Goal: Transaction & Acquisition: Subscribe to service/newsletter

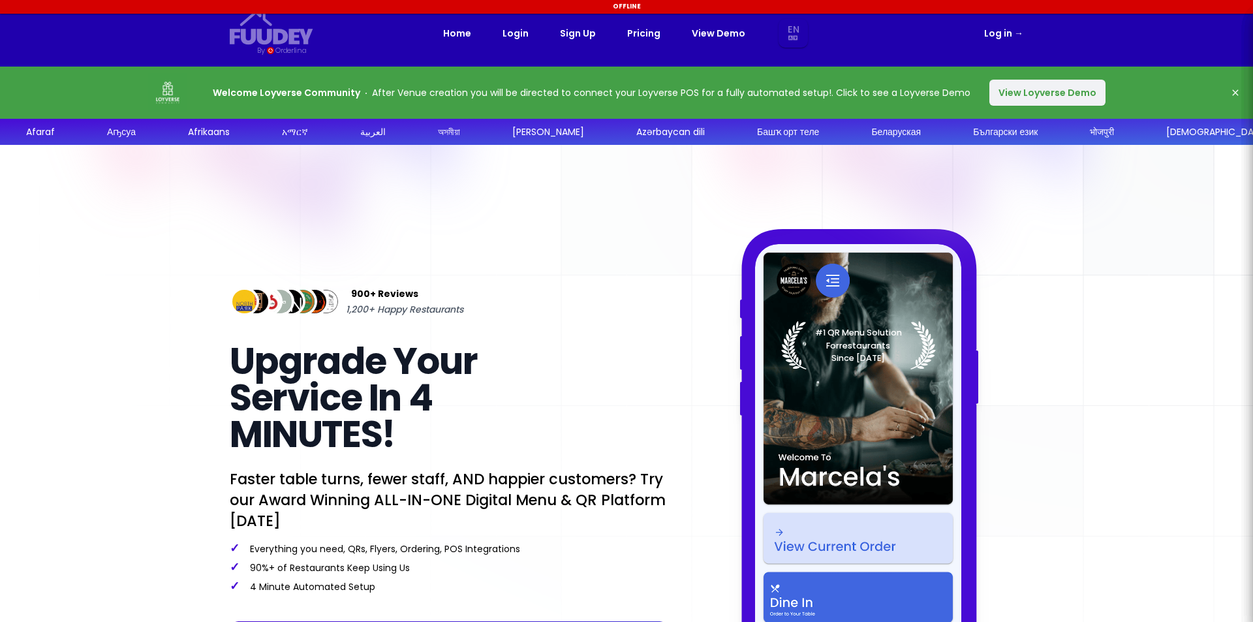
select select "en"
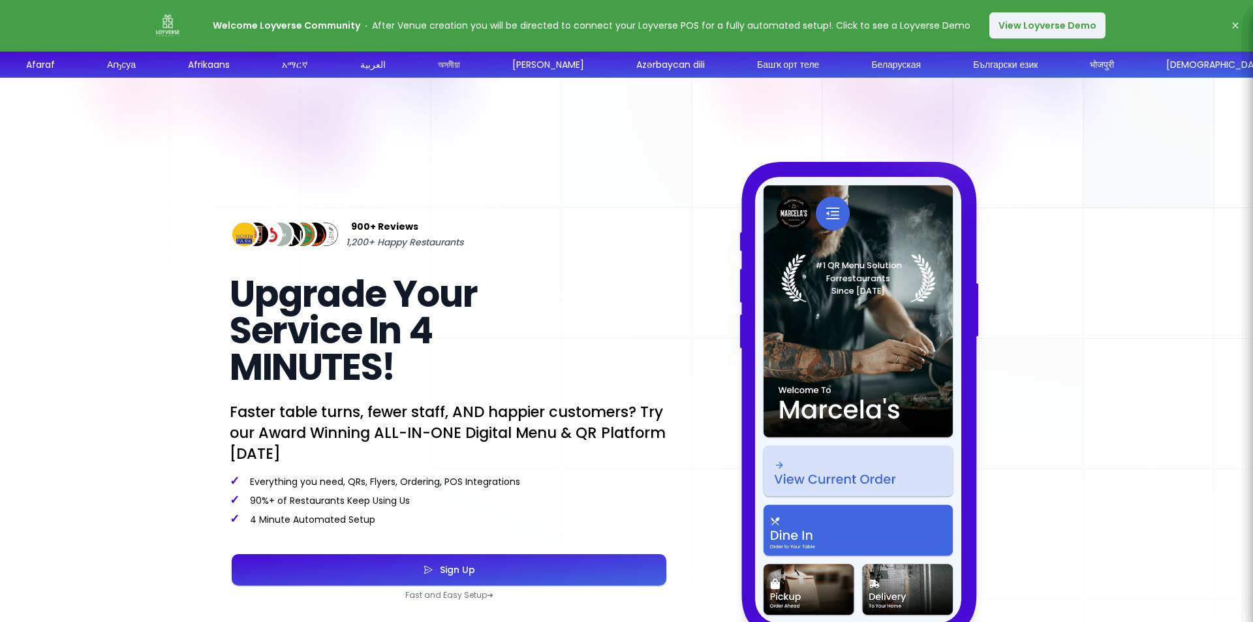
scroll to position [65, 0]
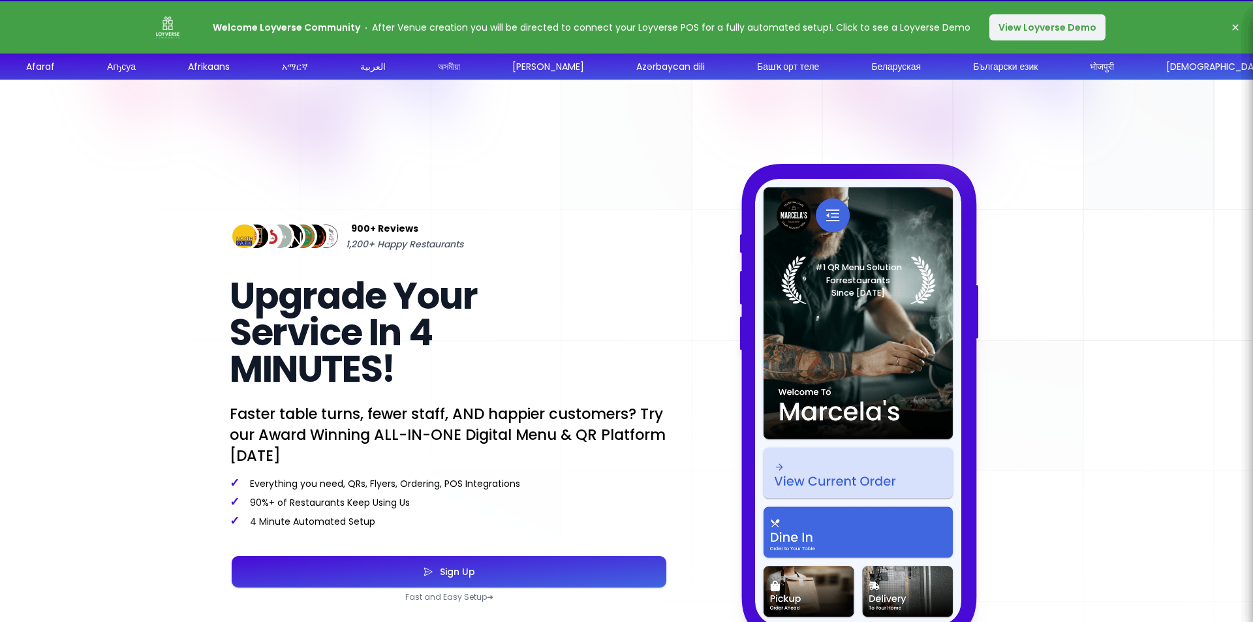
click at [486, 560] on button "Sign Up" at bounding box center [449, 571] width 435 height 31
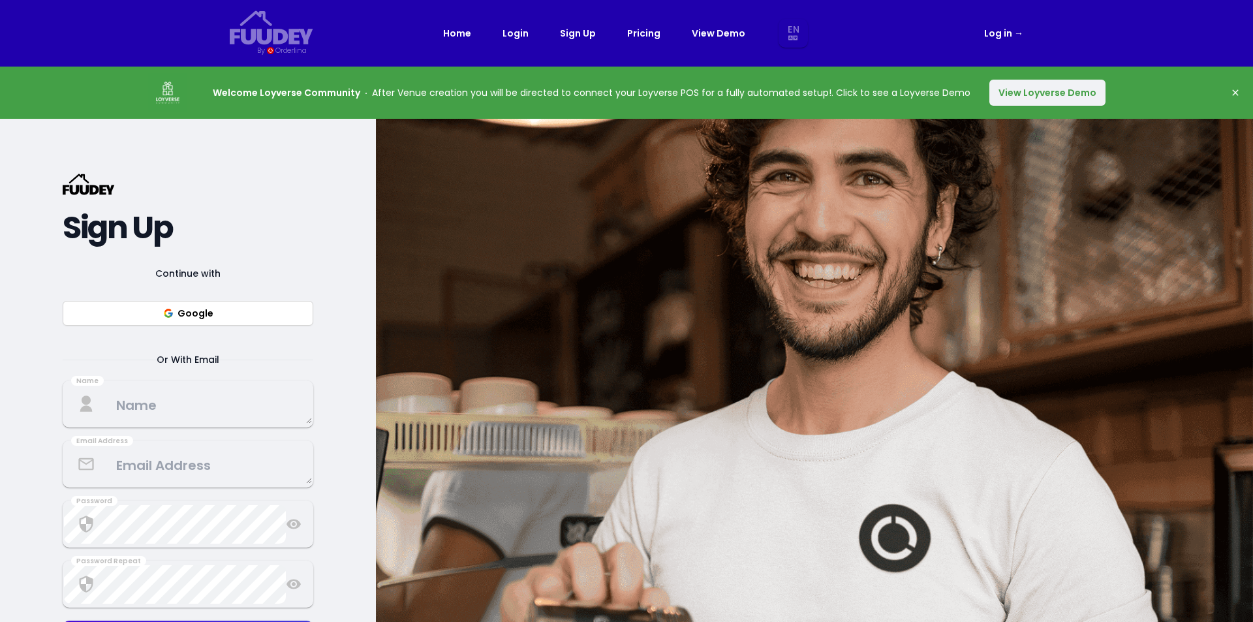
select select "en"
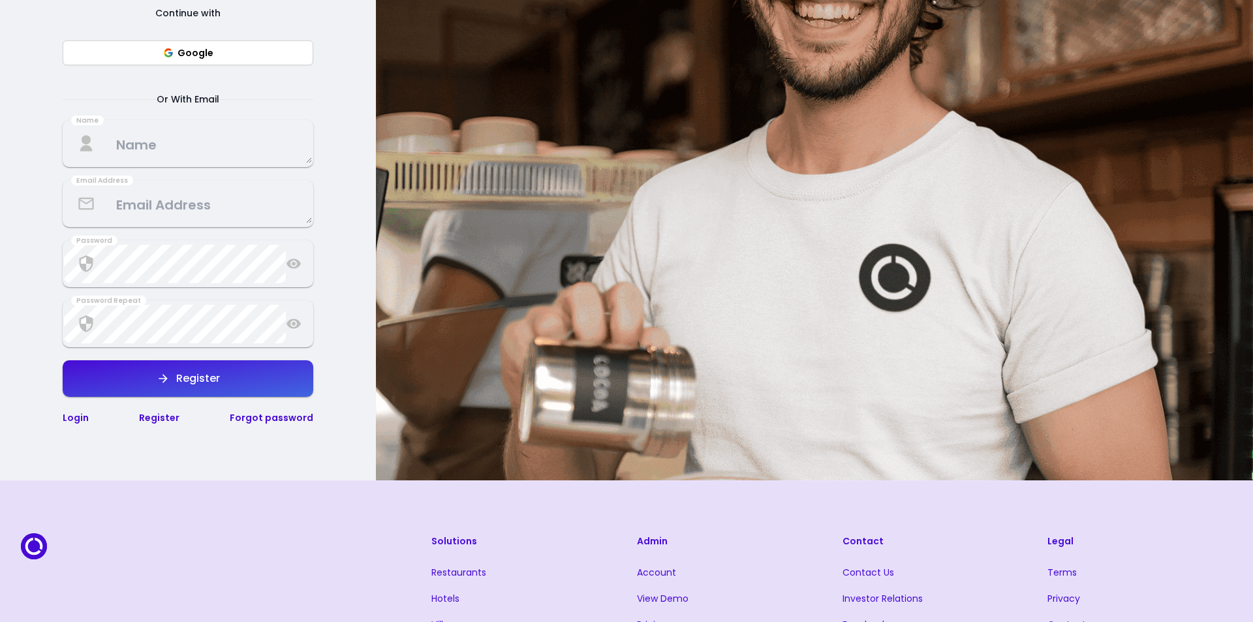
scroll to position [261, 0]
click at [234, 393] on button "Register" at bounding box center [188, 378] width 251 height 37
select select "en"
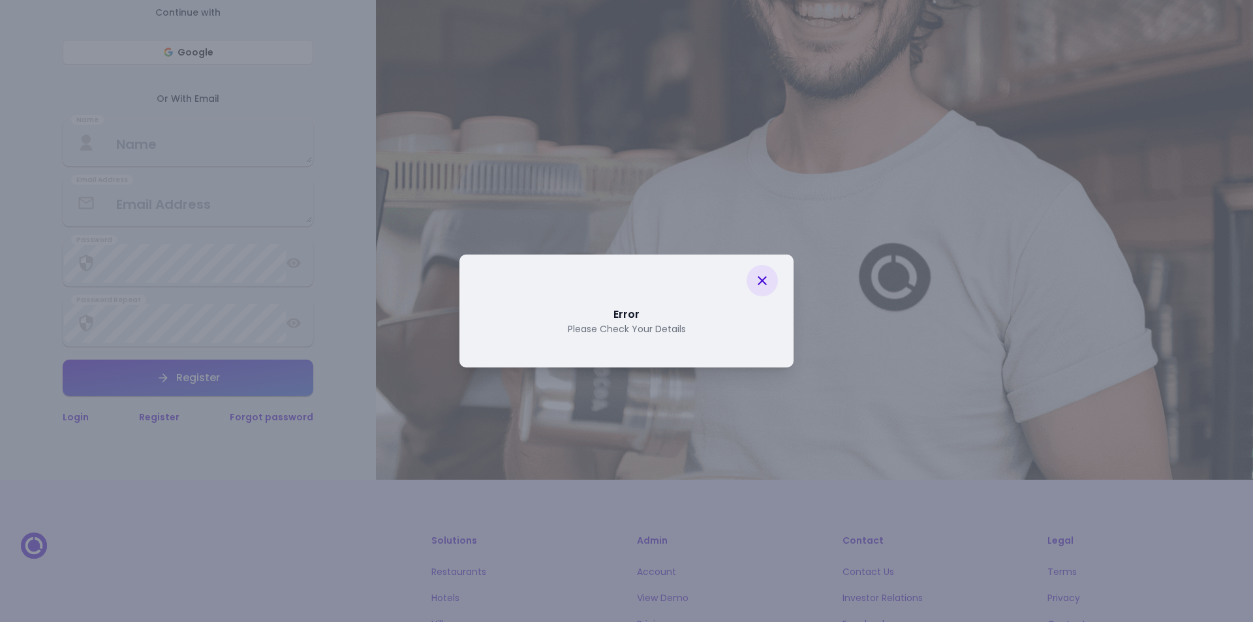
click at [763, 280] on icon at bounding box center [762, 280] width 9 height 9
select select "en"
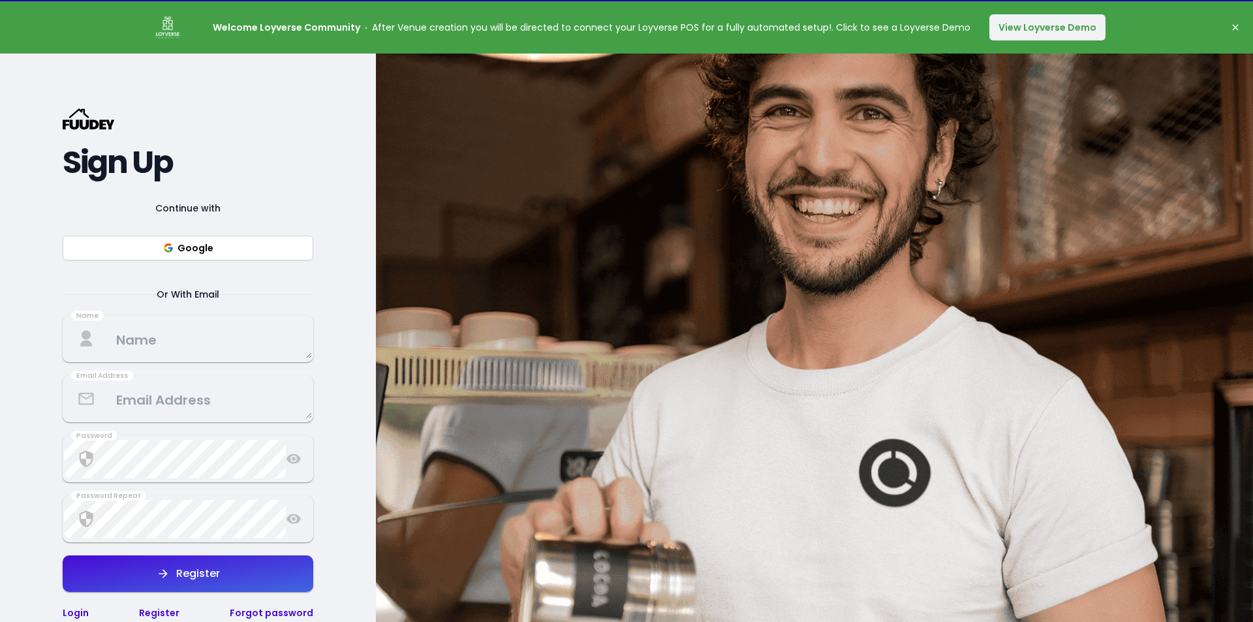
scroll to position [130, 0]
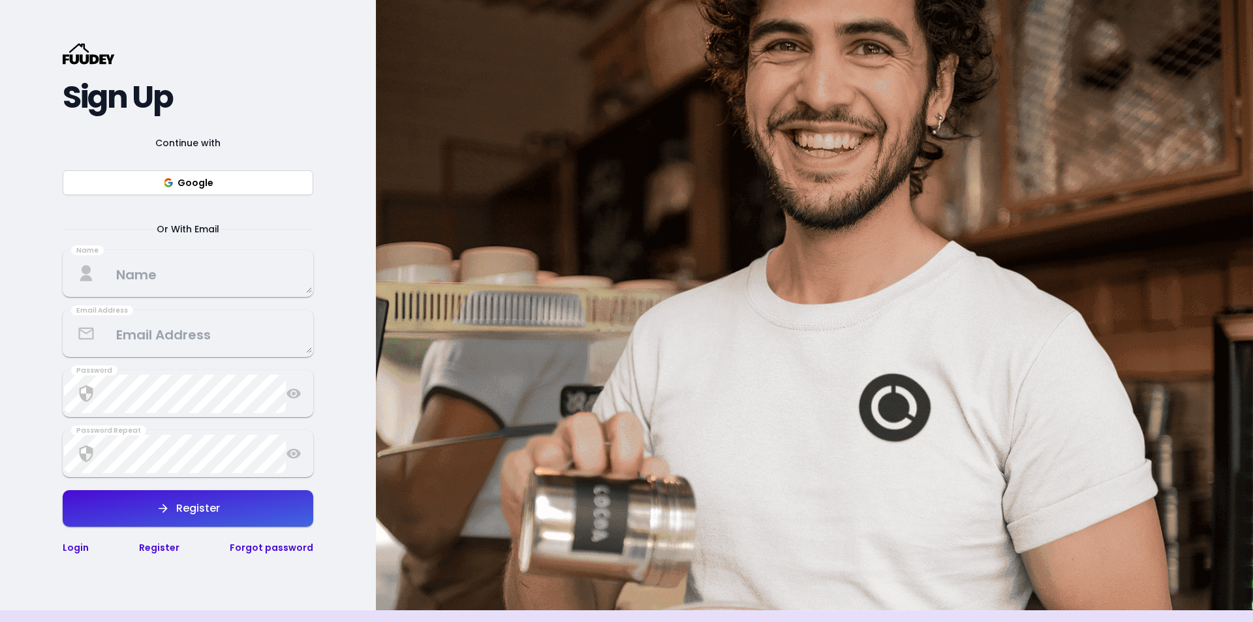
click at [189, 180] on button "Google" at bounding box center [188, 182] width 251 height 25
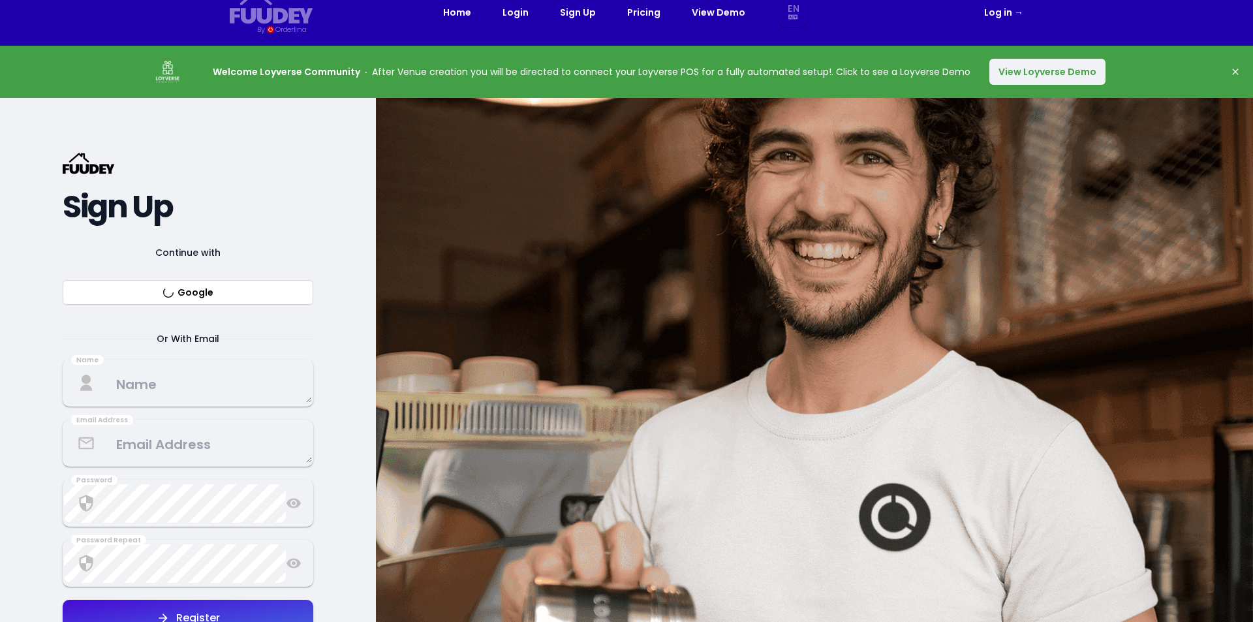
scroll to position [0, 0]
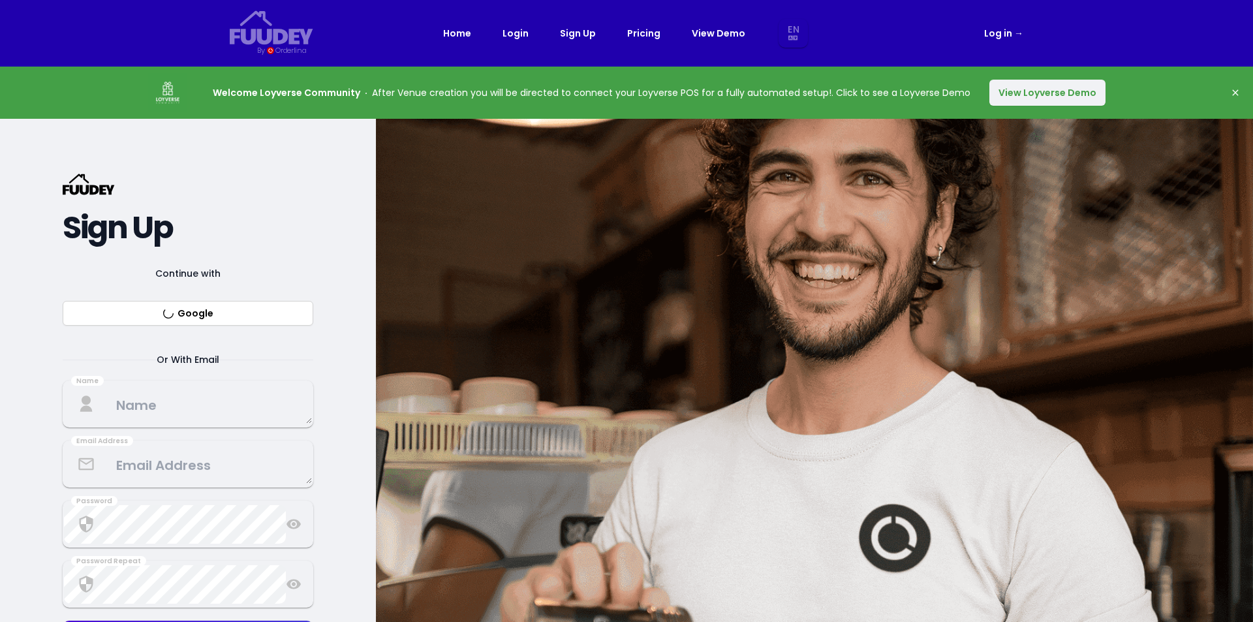
select select "en"
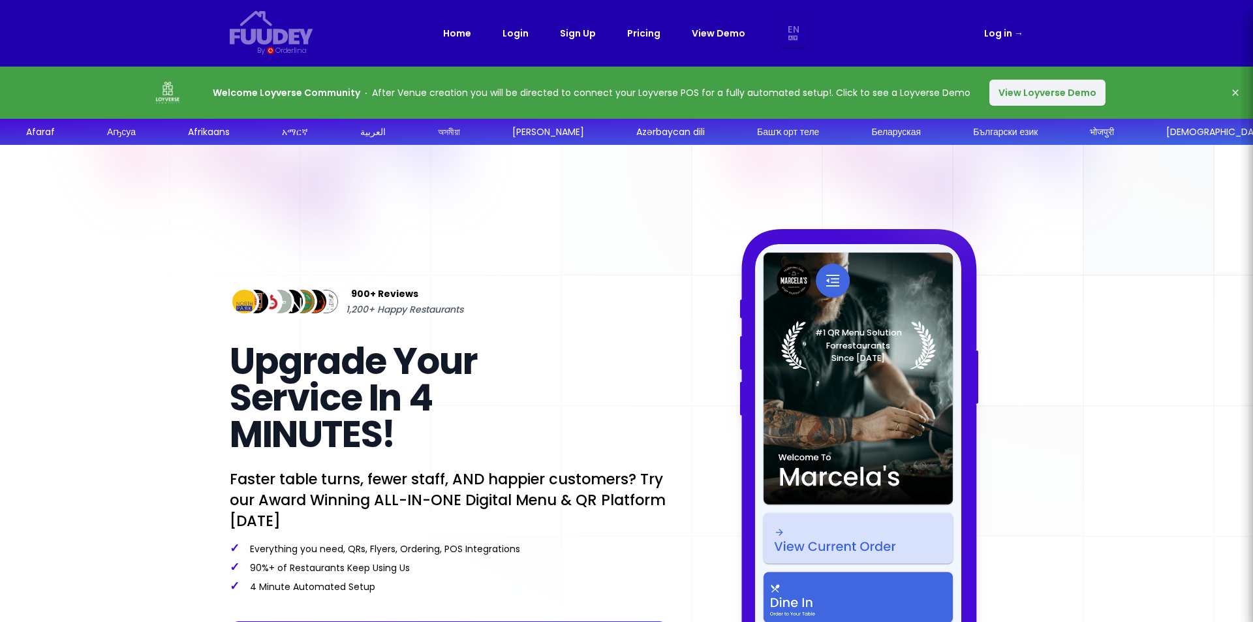
scroll to position [65, 0]
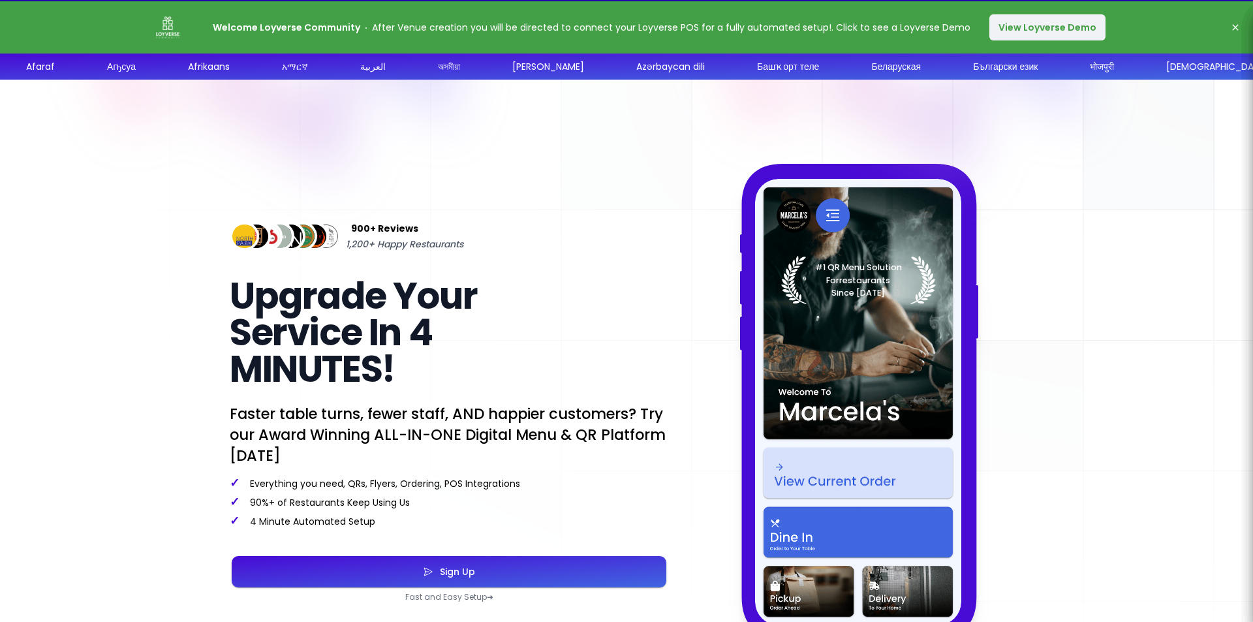
select select "en"
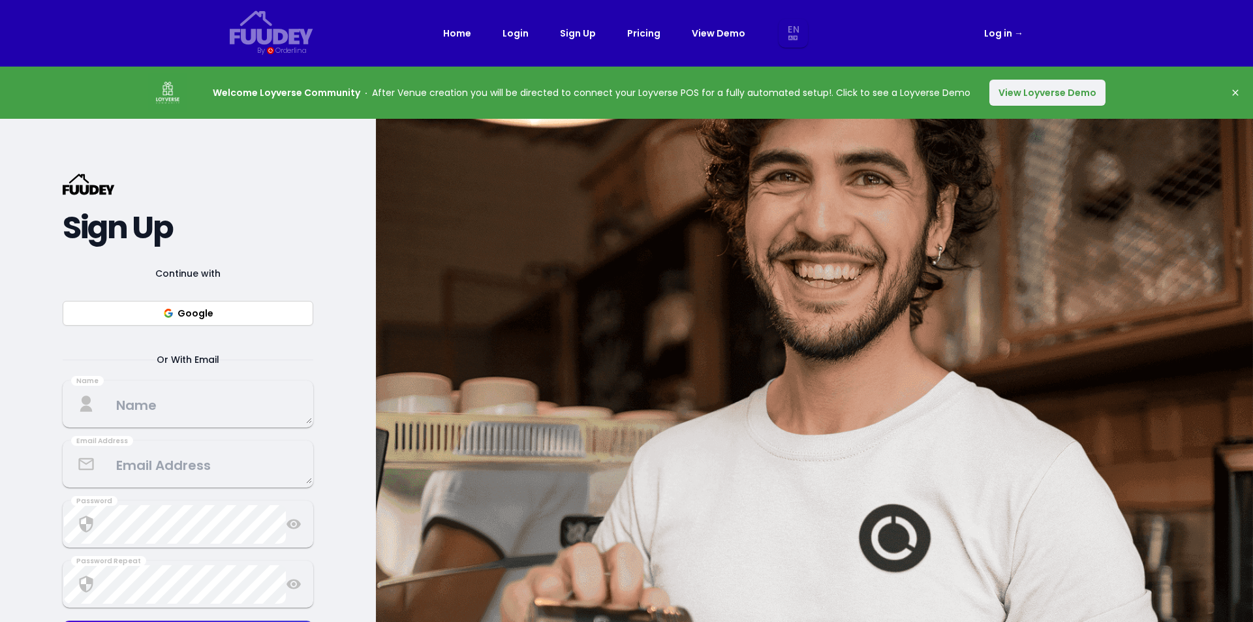
select select "en"
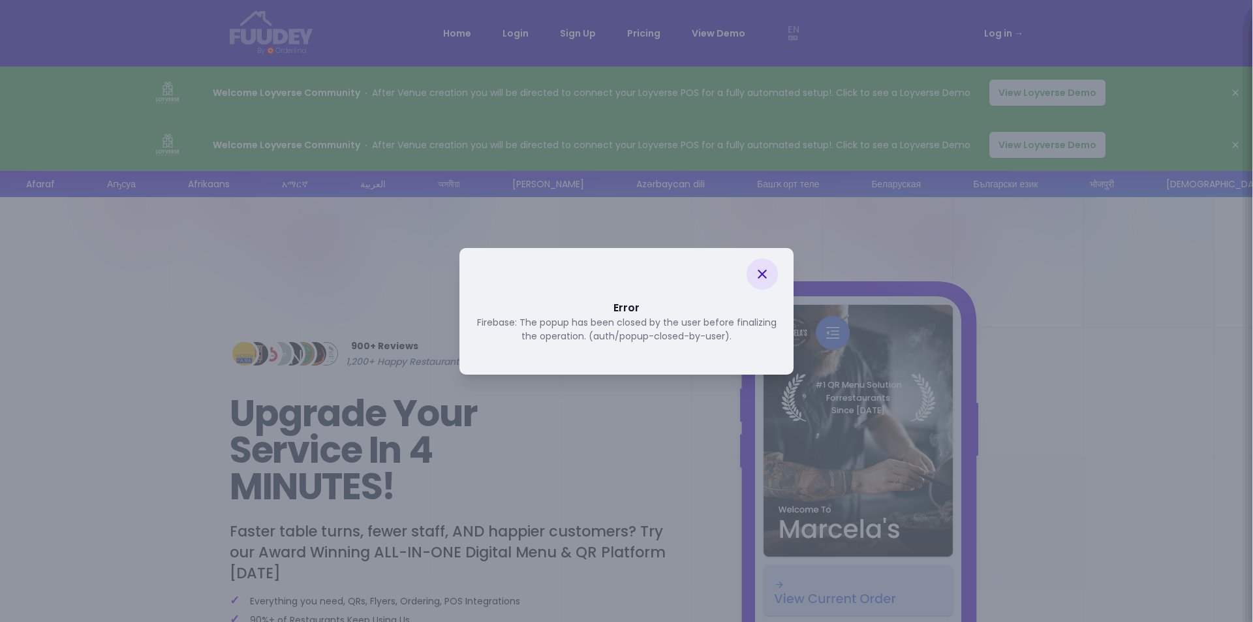
select select "en"
click at [765, 276] on icon at bounding box center [762, 274] width 16 height 16
select select "en"
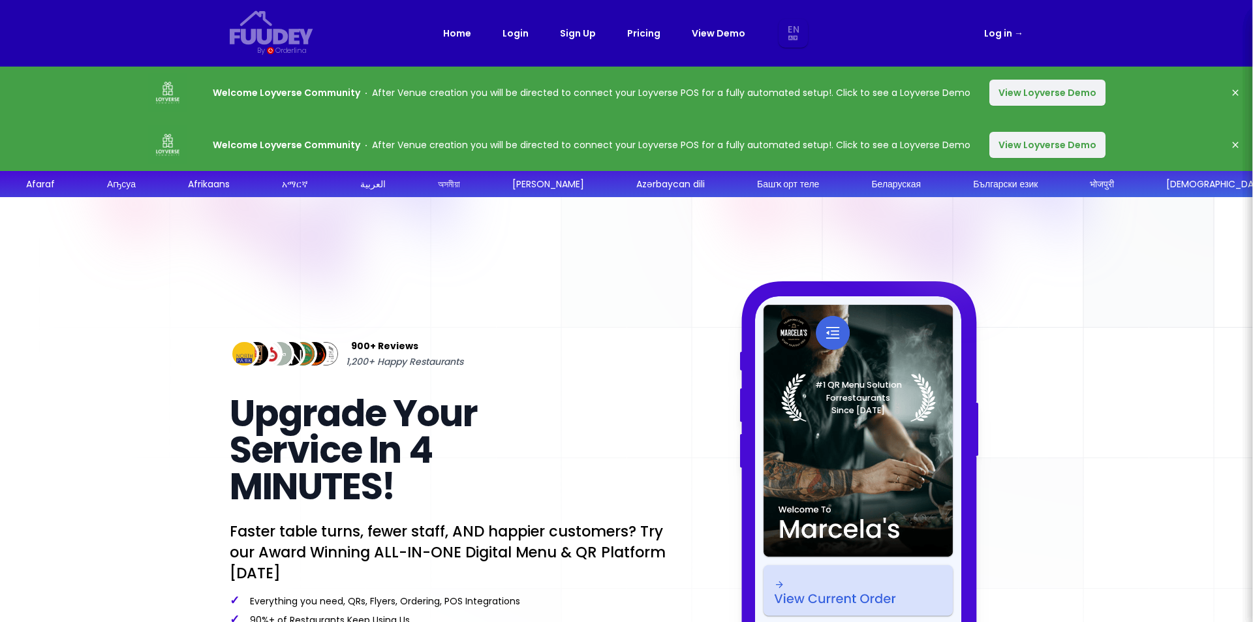
click at [1021, 97] on button "View Loyverse Demo" at bounding box center [1047, 93] width 116 height 26
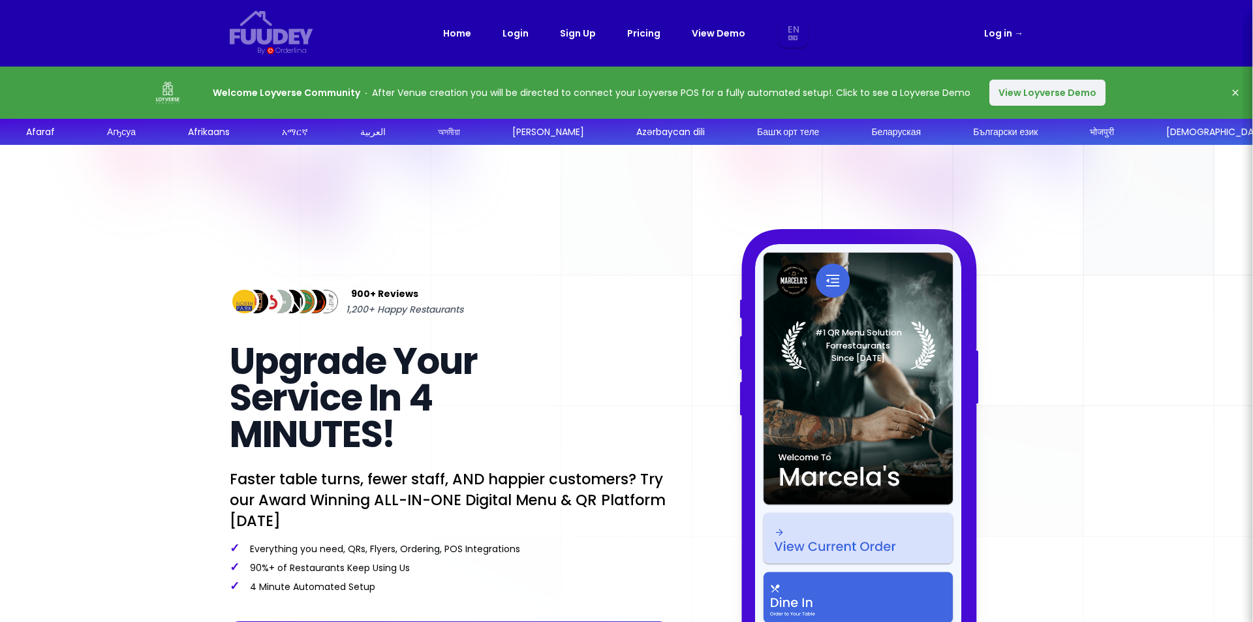
select select "en"
